Goal: Entertainment & Leisure: Consume media (video, audio)

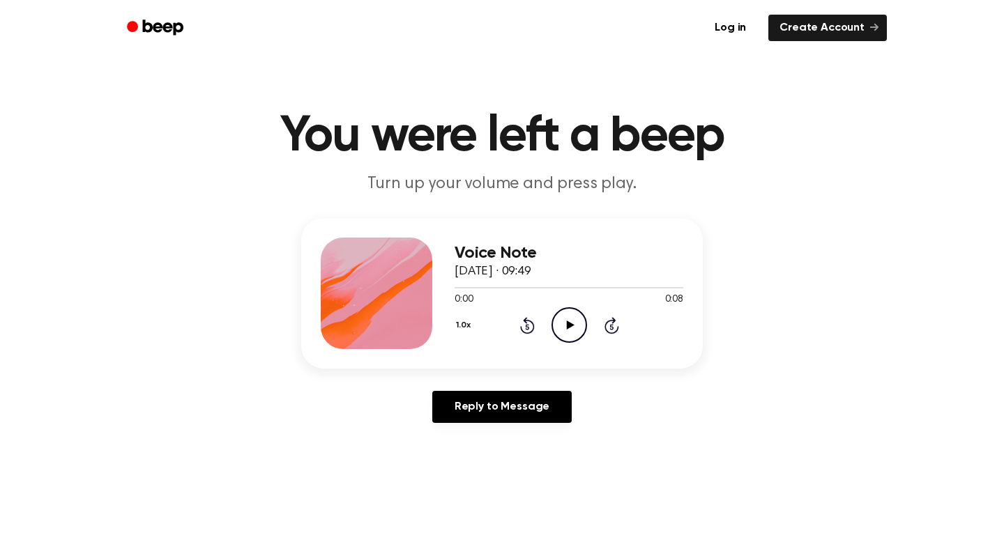
click at [561, 330] on icon "Play Audio" at bounding box center [569, 325] width 36 height 36
click at [561, 330] on icon "Pause Audio" at bounding box center [569, 325] width 36 height 36
click at [568, 326] on icon at bounding box center [570, 325] width 8 height 9
click at [585, 307] on icon "Play Audio" at bounding box center [569, 325] width 36 height 36
click at [572, 328] on icon "Pause Audio" at bounding box center [569, 325] width 36 height 36
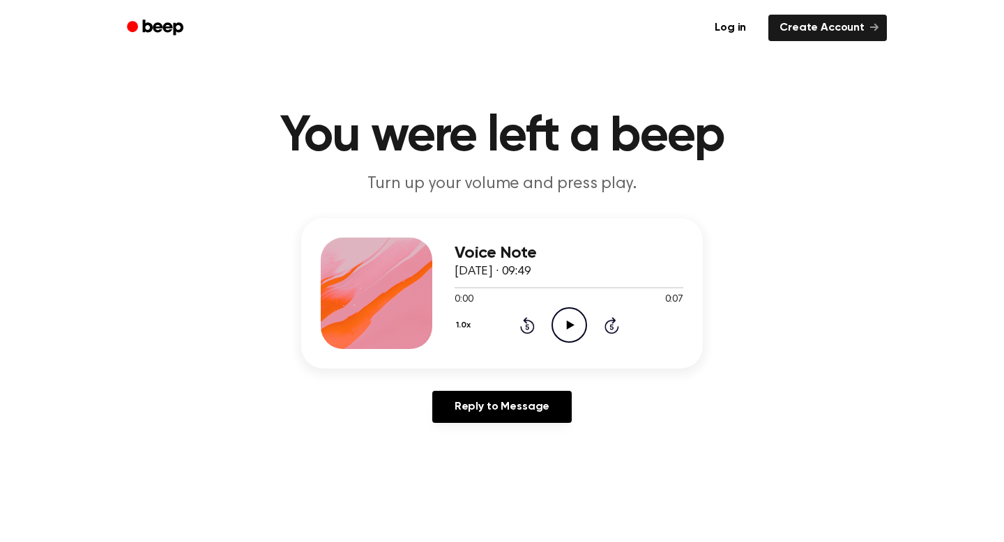
click at [567, 328] on icon at bounding box center [570, 325] width 8 height 9
click at [553, 307] on icon "Play Audio" at bounding box center [569, 325] width 36 height 36
click at [572, 332] on icon "Play Audio" at bounding box center [569, 325] width 36 height 36
click at [573, 323] on icon "Play Audio" at bounding box center [569, 325] width 36 height 36
click at [562, 330] on icon "Play Audio" at bounding box center [569, 325] width 36 height 36
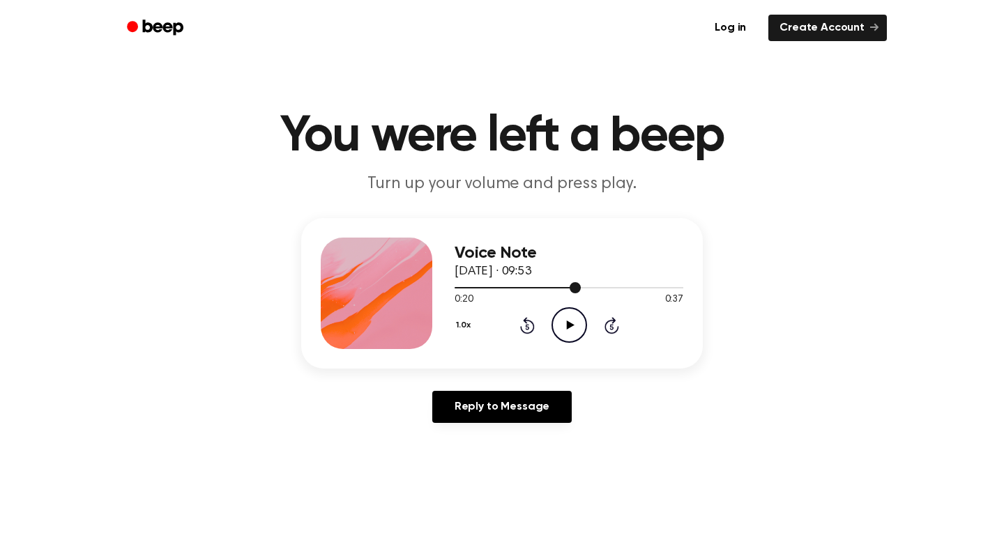
click at [528, 285] on div at bounding box center [568, 287] width 229 height 11
click at [571, 312] on icon "Play Audio" at bounding box center [569, 325] width 36 height 36
click at [591, 284] on div at bounding box center [568, 287] width 229 height 11
click at [571, 320] on icon "Play Audio" at bounding box center [569, 325] width 36 height 36
click at [577, 316] on icon "Play Audio" at bounding box center [569, 325] width 36 height 36
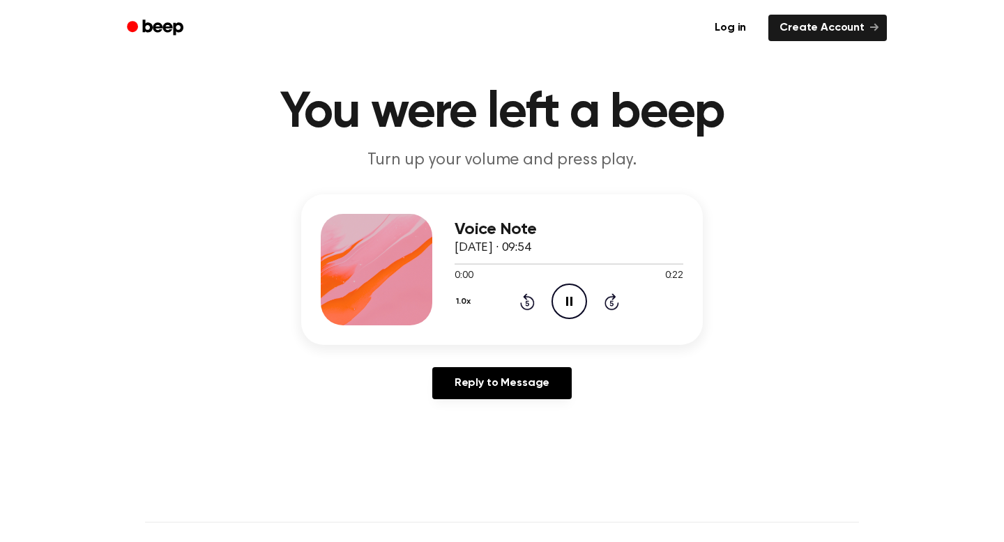
scroll to position [27, 0]
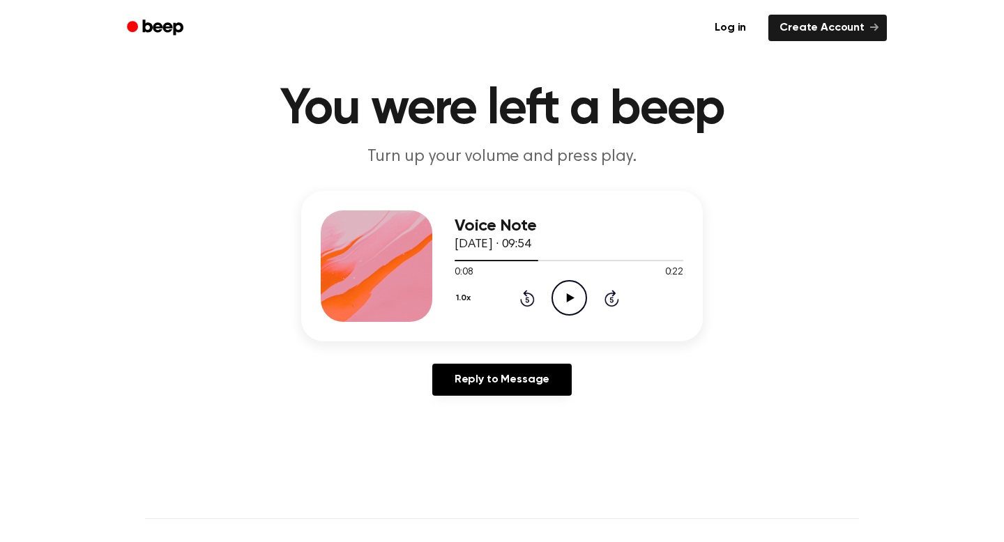
click at [582, 312] on icon "Play Audio" at bounding box center [569, 298] width 36 height 36
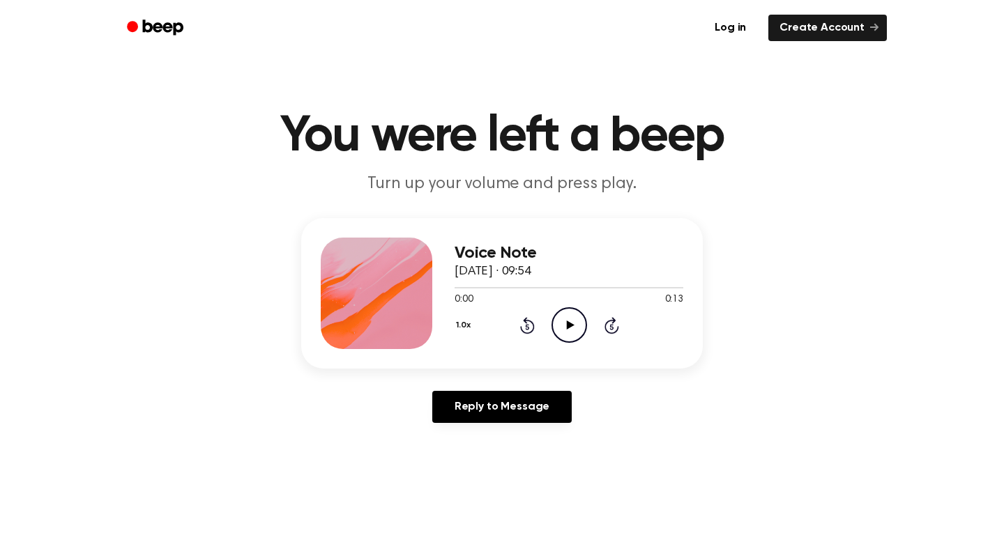
click at [565, 321] on icon "Play Audio" at bounding box center [569, 325] width 36 height 36
click at [568, 318] on icon "Play Audio" at bounding box center [569, 325] width 36 height 36
click at [554, 325] on icon "Play Audio" at bounding box center [569, 325] width 36 height 36
